Goal: Task Accomplishment & Management: Use online tool/utility

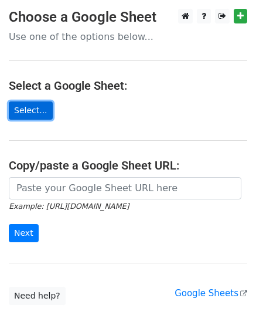
click at [21, 115] on link "Select..." at bounding box center [31, 110] width 44 height 18
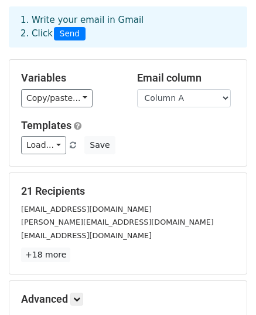
scroll to position [60, 0]
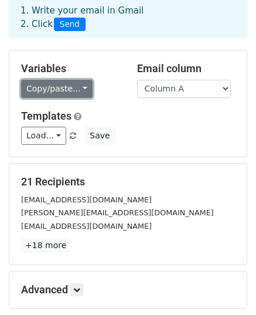
click at [70, 88] on link "Copy/paste..." at bounding box center [56, 89] width 71 height 18
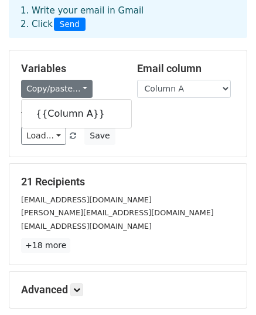
click at [120, 111] on h5 "Templates" at bounding box center [128, 116] width 214 height 13
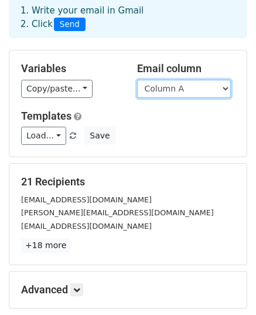
click at [185, 90] on select "Column A" at bounding box center [184, 89] width 94 height 18
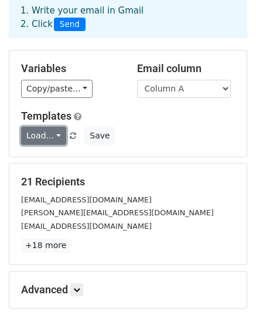
click at [50, 134] on link "Load..." at bounding box center [43, 136] width 45 height 18
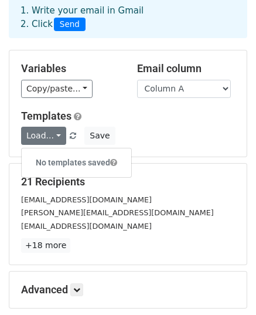
click at [196, 134] on div "Load... No templates saved Save" at bounding box center [127, 136] width 231 height 18
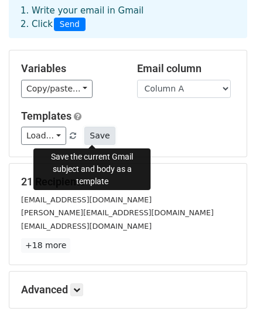
click at [98, 135] on button "Save" at bounding box center [99, 136] width 30 height 18
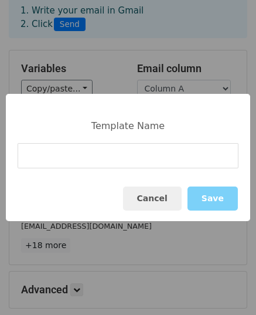
click at [124, 141] on div "Template Name Cancel Save" at bounding box center [128, 157] width 244 height 127
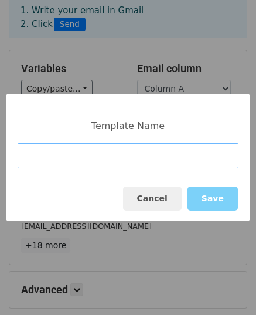
click at [102, 167] on input at bounding box center [128, 155] width 221 height 25
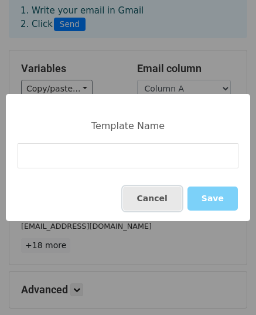
click at [158, 206] on button "Cancel" at bounding box center [152, 198] width 59 height 24
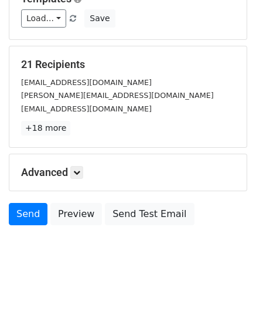
scroll to position [185, 0]
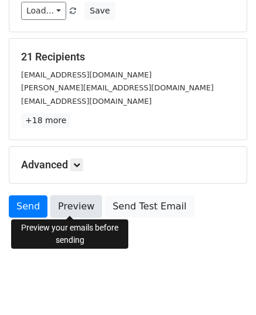
click at [69, 209] on link "Preview" at bounding box center [76, 206] width 52 height 22
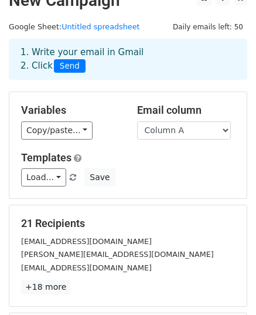
scroll to position [0, 0]
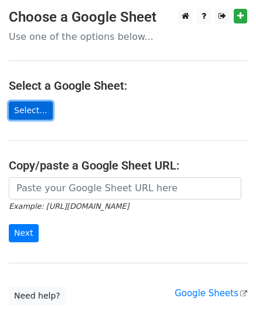
click at [29, 103] on link "Select..." at bounding box center [31, 110] width 44 height 18
